Goal: Find specific page/section: Find specific page/section

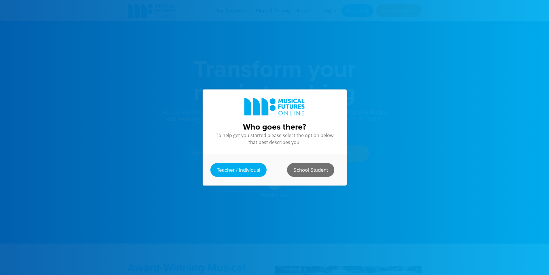
click at [310, 167] on link "School Student" at bounding box center [310, 170] width 47 height 14
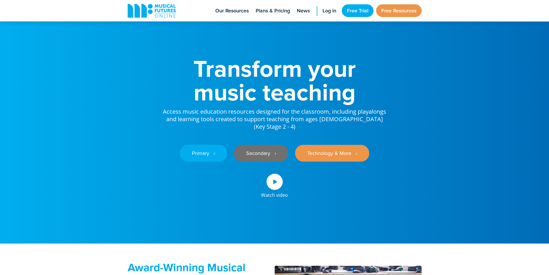
click at [266, 160] on link "Secondary ‎‏‏‎ ‎ ›" at bounding box center [261, 153] width 54 height 17
